Goal: Task Accomplishment & Management: Use online tool/utility

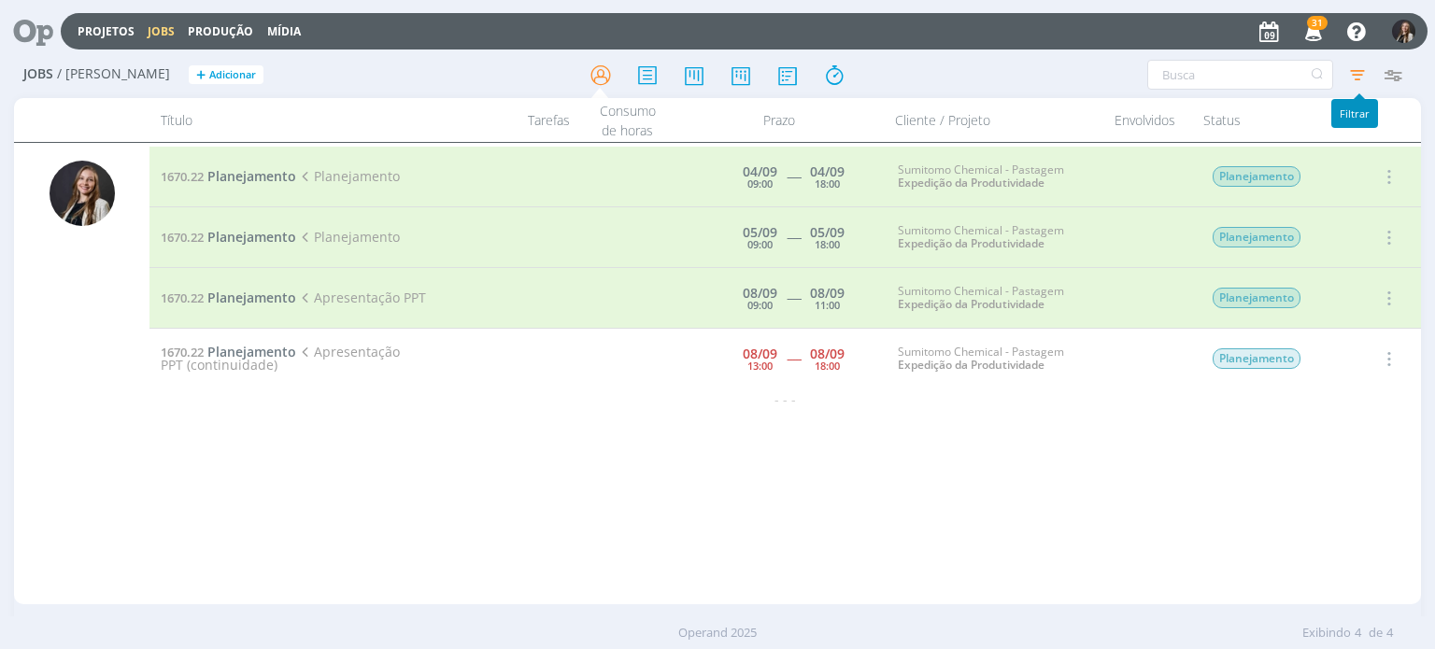
click at [1358, 78] on icon "button" at bounding box center [1358, 75] width 34 height 34
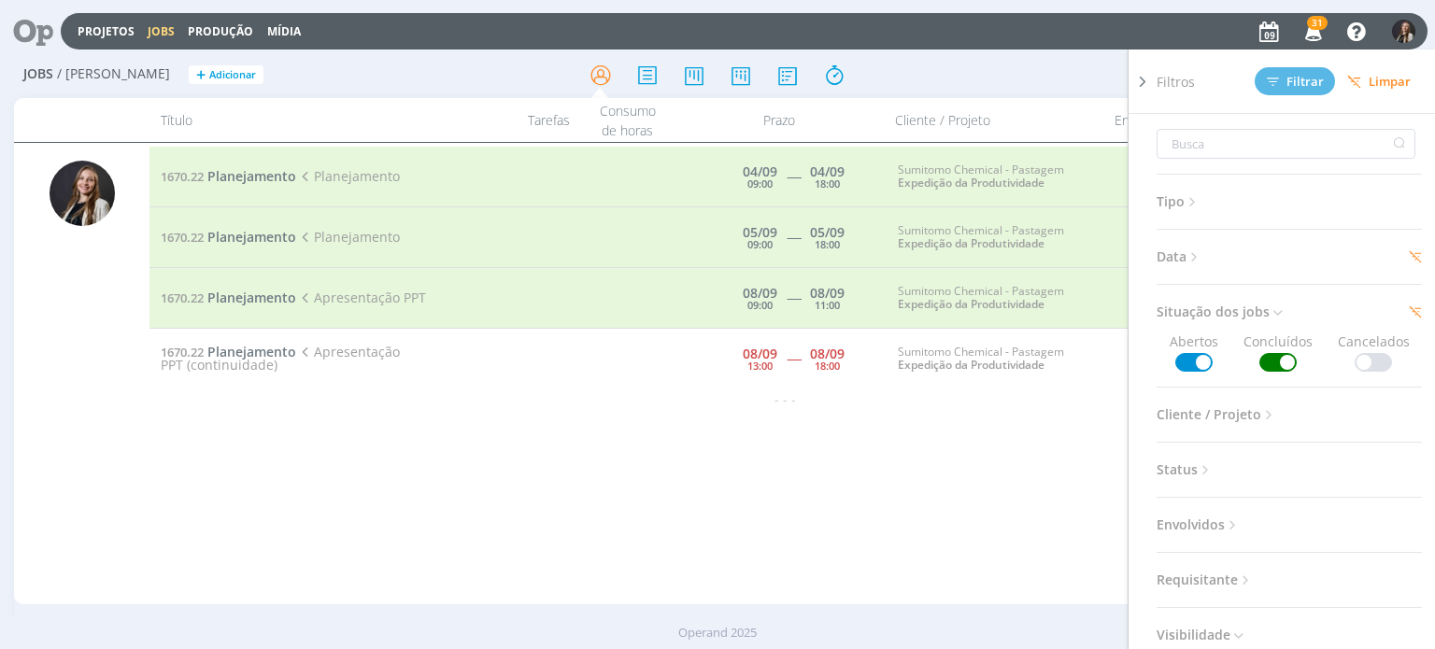
click at [1270, 363] on span at bounding box center [1278, 362] width 37 height 19
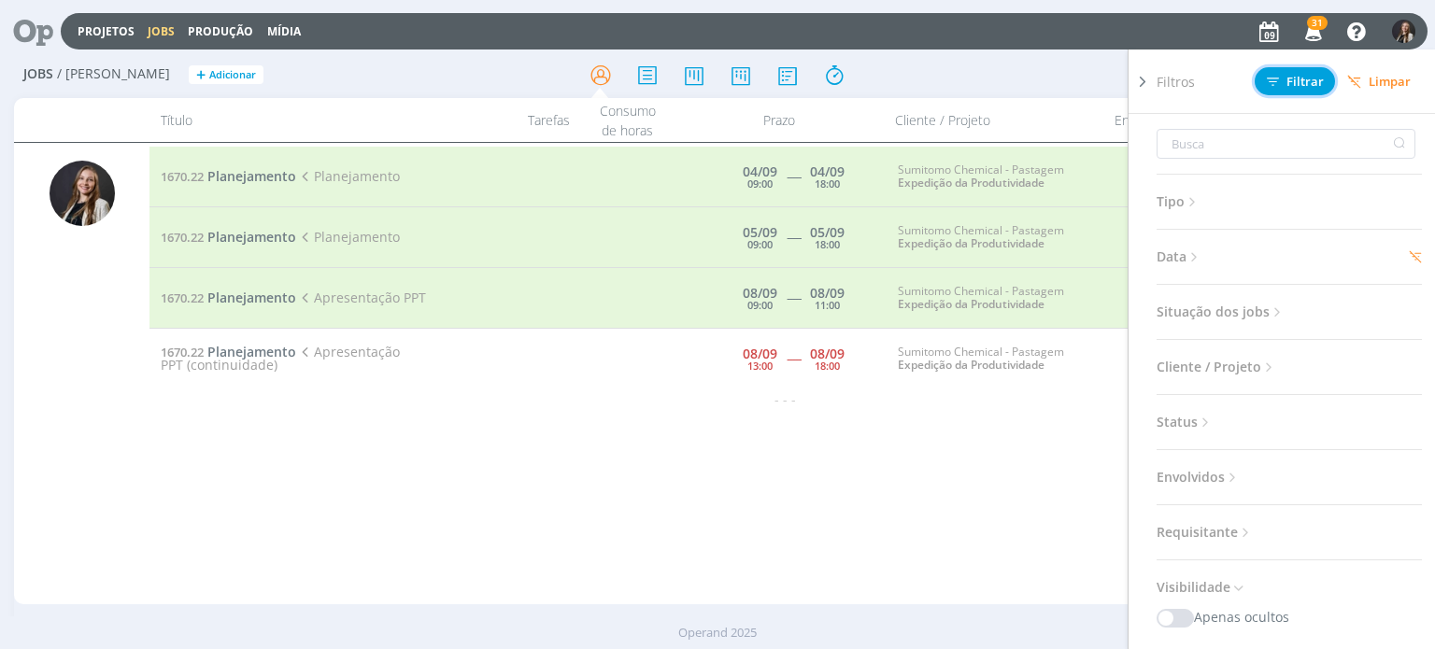
click at [1289, 87] on span "Filtrar" at bounding box center [1295, 82] width 57 height 12
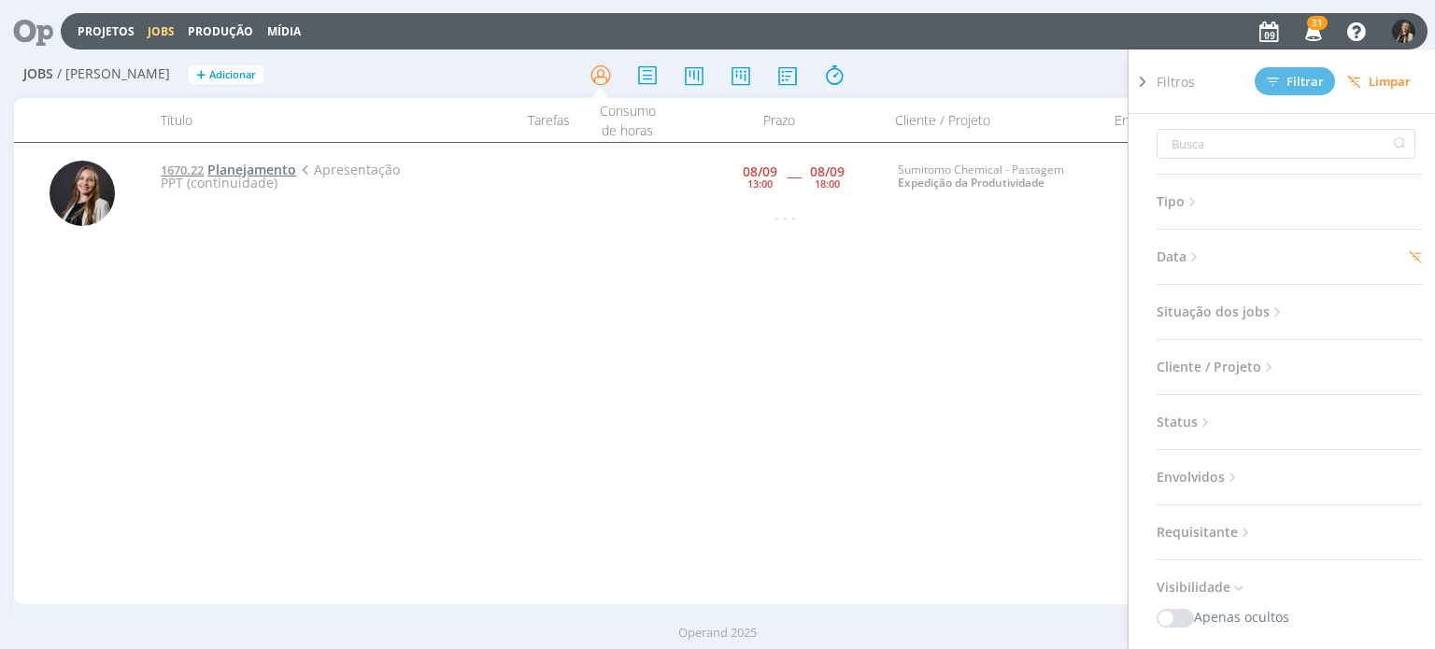
click at [258, 171] on span "Planejamento" at bounding box center [251, 170] width 89 height 18
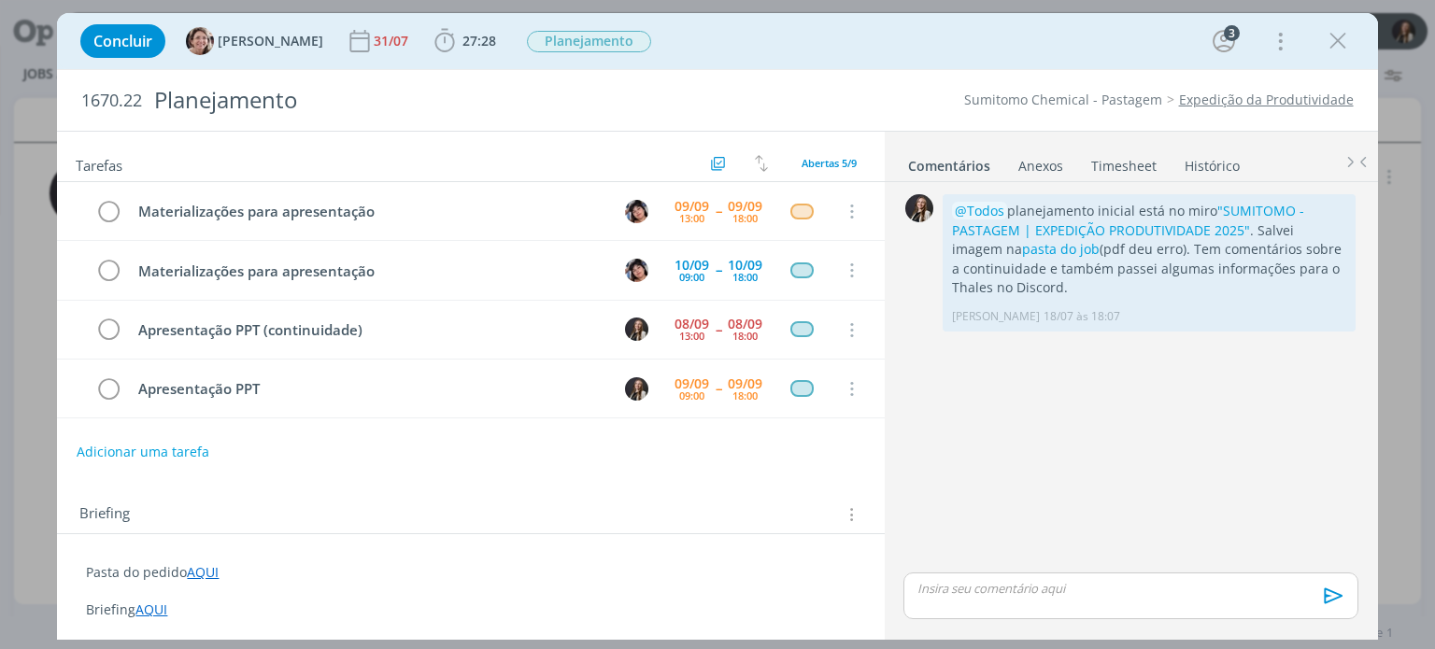
scroll to position [53, 0]
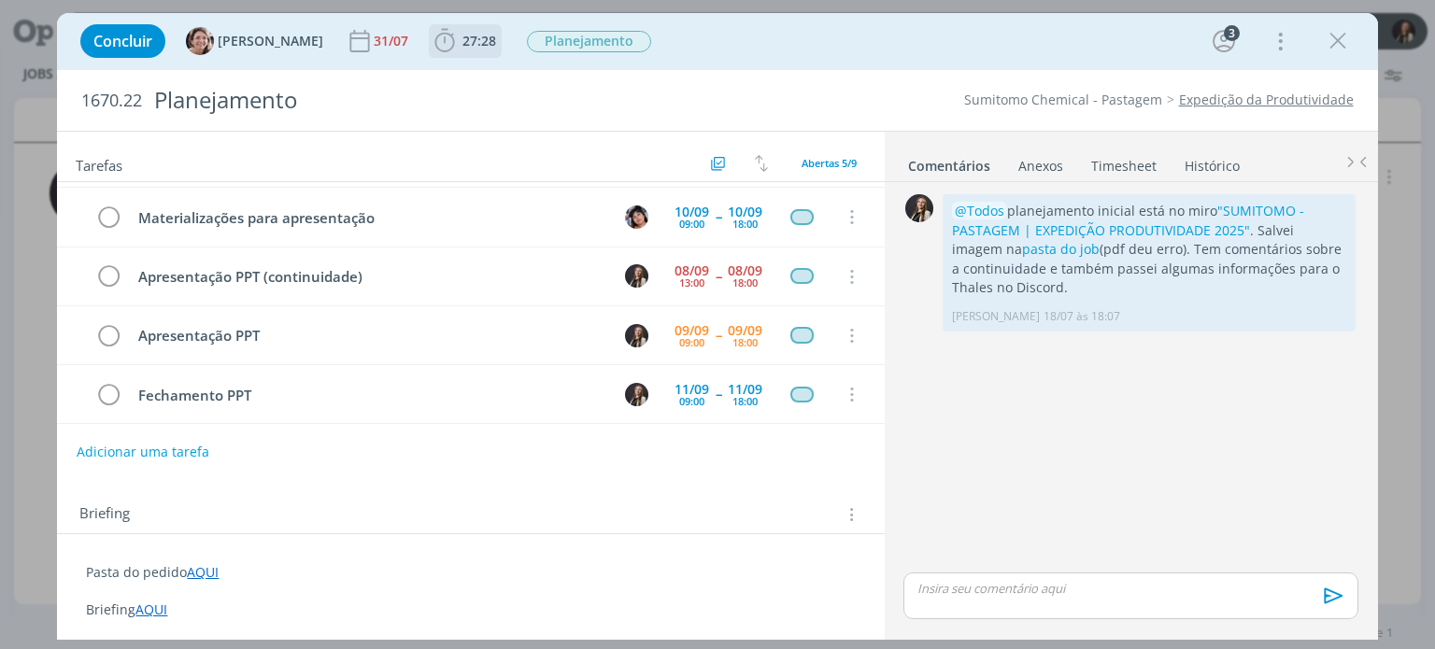
click at [433, 42] on icon "dialog" at bounding box center [445, 41] width 28 height 28
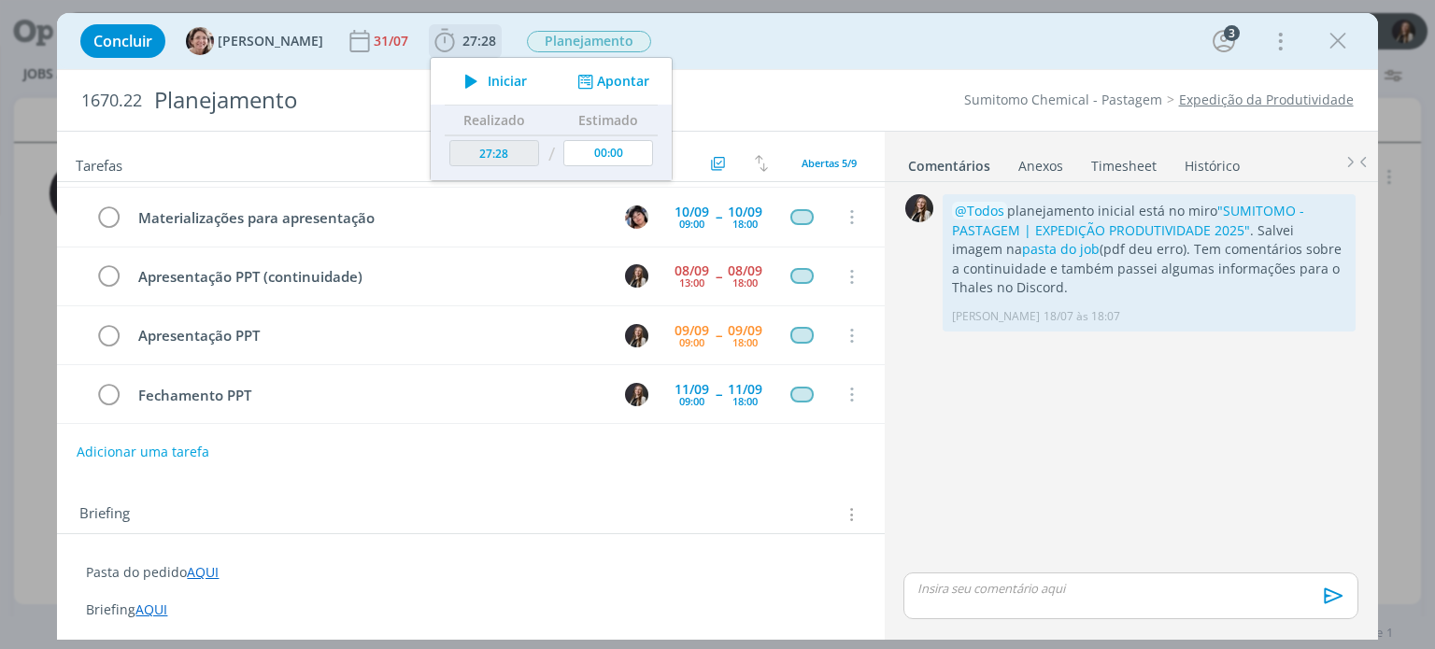
click at [483, 78] on button "Iniciar" at bounding box center [491, 81] width 74 height 26
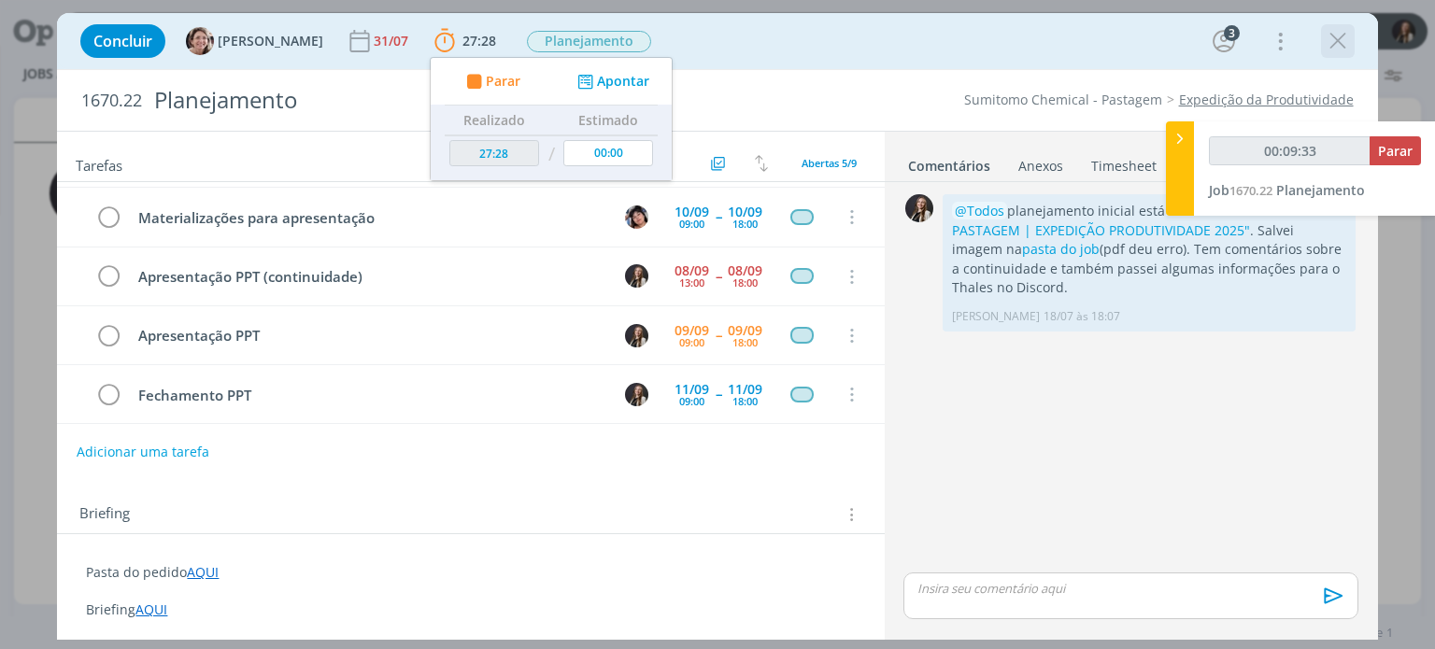
click at [1338, 42] on icon "dialog" at bounding box center [1338, 41] width 28 height 28
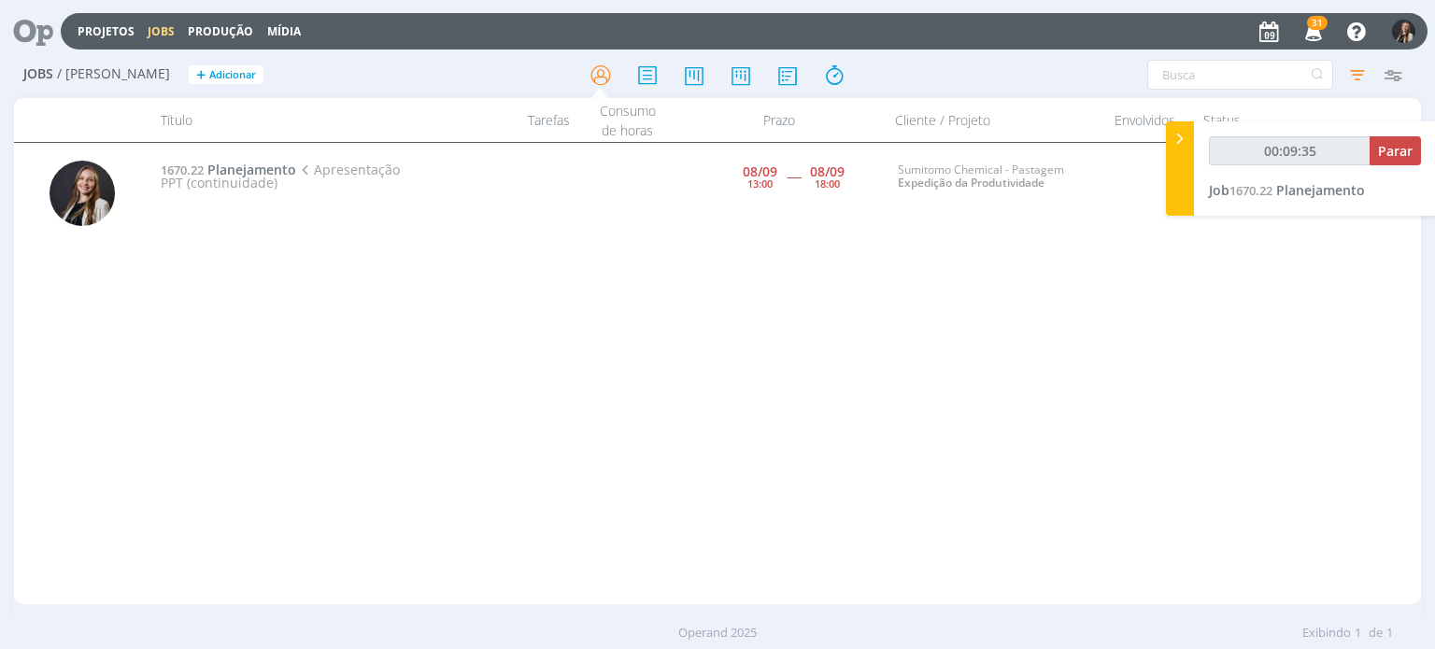
click at [1213, 291] on div "1670.22 Planejamento Apresentação PPT (continuidade) 08/09 13:00 ----- 08/09 18…" at bounding box center [785, 374] width 1271 height 454
click at [25, 17] on icon at bounding box center [26, 31] width 38 height 36
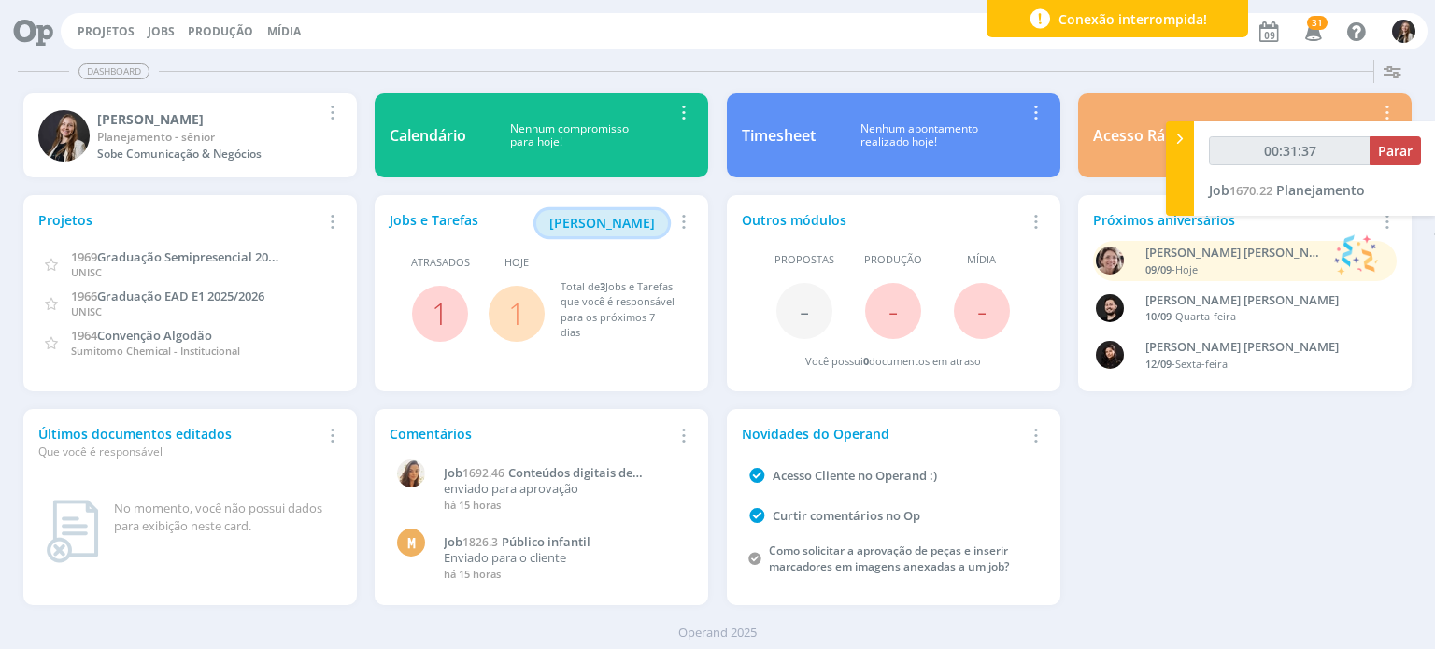
click at [597, 227] on span "Minha Pauta" at bounding box center [602, 223] width 106 height 18
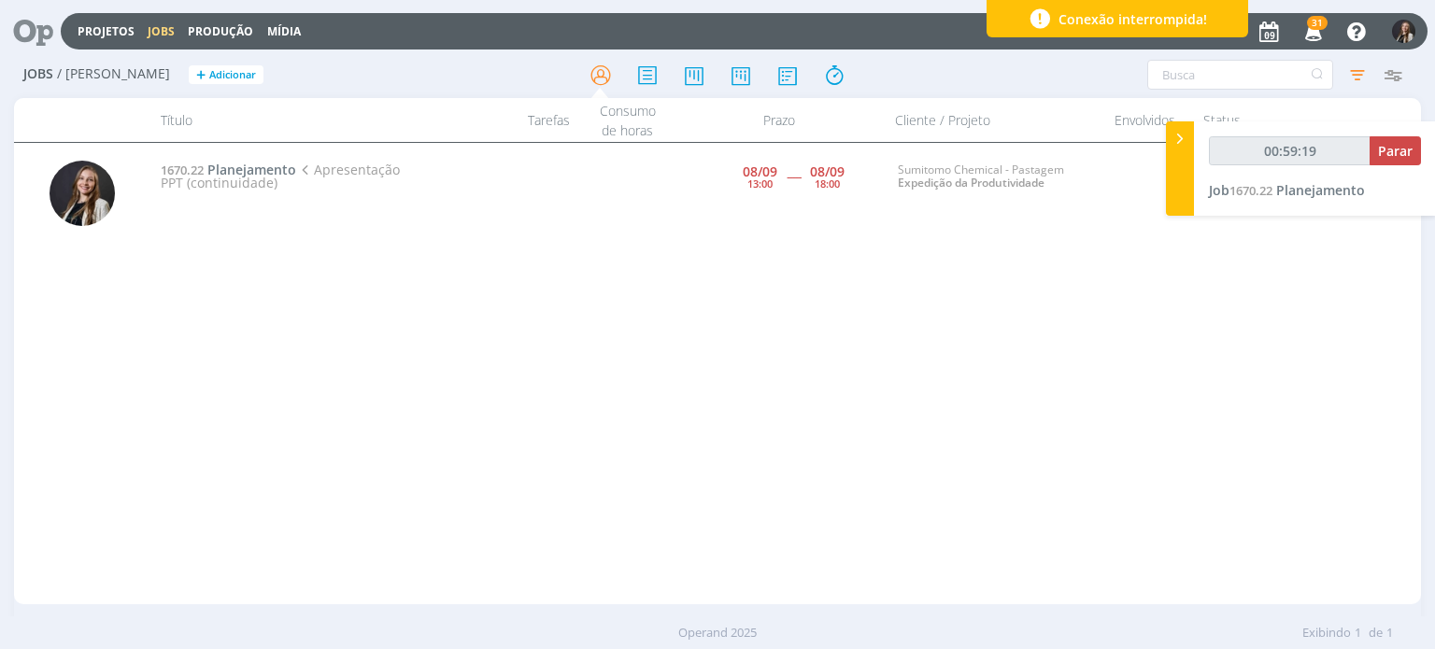
type input "01:00:19"
